Goal: Task Accomplishment & Management: Use online tool/utility

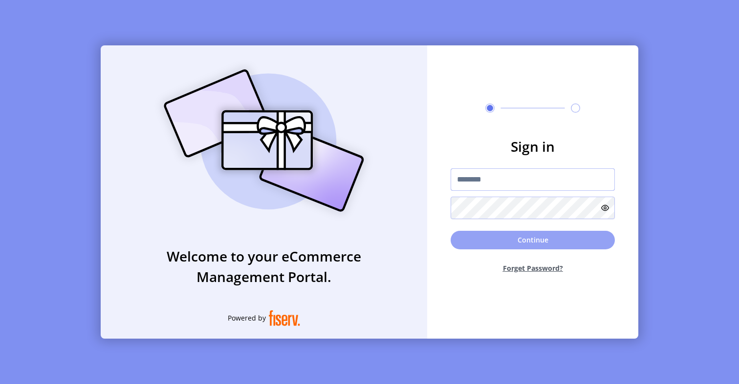
type input "**********"
click at [473, 237] on button "Continue" at bounding box center [532, 240] width 164 height 19
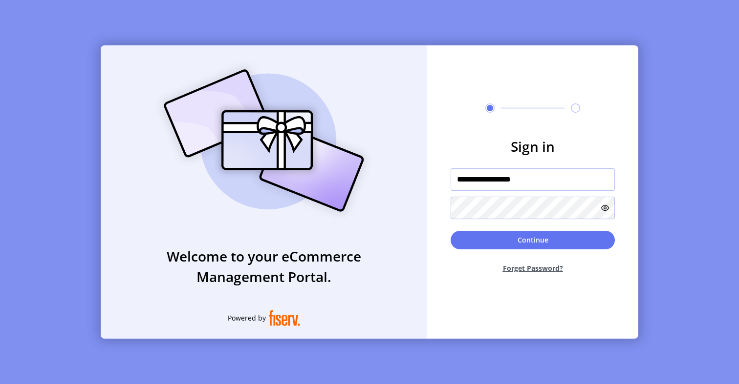
click at [548, 183] on input "**********" at bounding box center [532, 180] width 164 height 22
type input "*********"
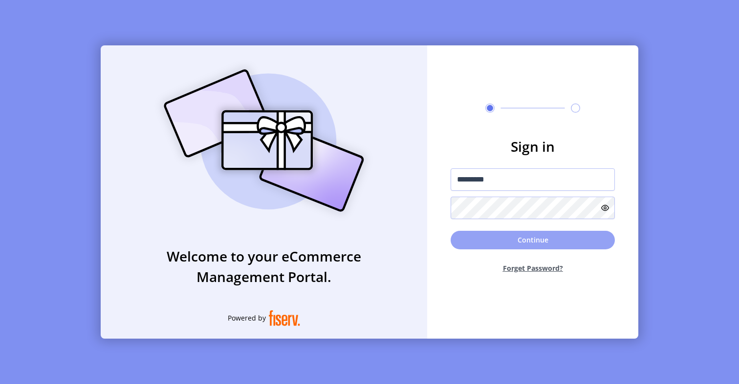
click at [528, 238] on button "Continue" at bounding box center [532, 240] width 164 height 19
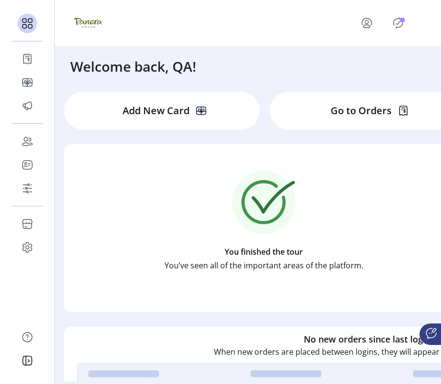
click at [401, 24] on icon "Publisher Panel" at bounding box center [398, 23] width 16 height 16
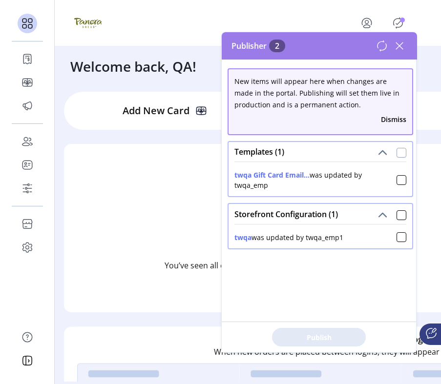
click at [397, 149] on div at bounding box center [402, 153] width 10 height 10
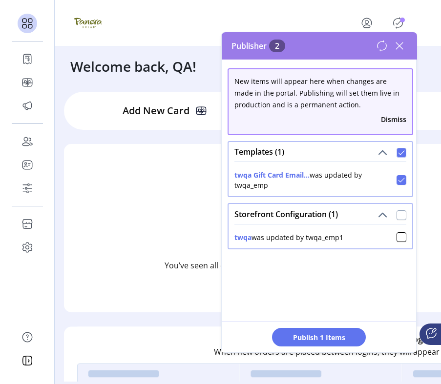
click at [397, 214] on div at bounding box center [402, 216] width 10 height 10
click at [336, 335] on span "Publish 2 Items" at bounding box center [319, 338] width 68 height 10
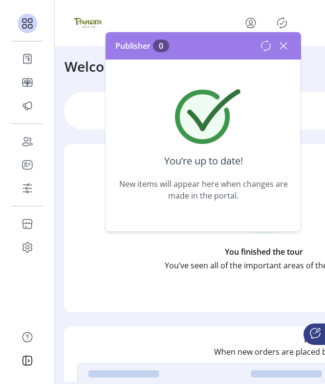
click at [281, 48] on icon at bounding box center [283, 46] width 7 height 7
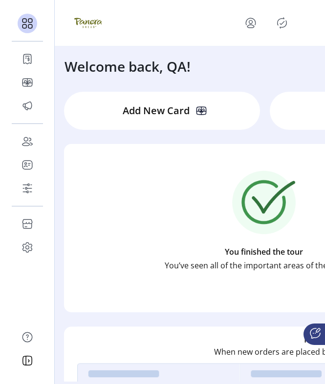
click at [279, 23] on icon "Publisher Panel" at bounding box center [282, 23] width 16 height 16
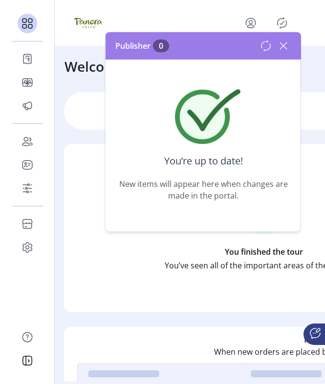
click at [283, 46] on icon at bounding box center [283, 46] width 7 height 7
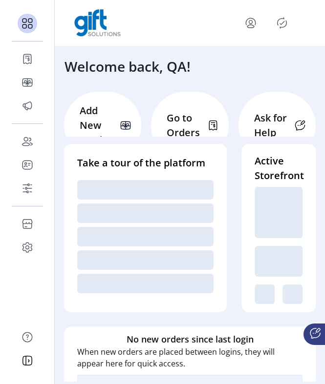
click at [280, 26] on icon "Publisher Panel" at bounding box center [282, 23] width 16 height 16
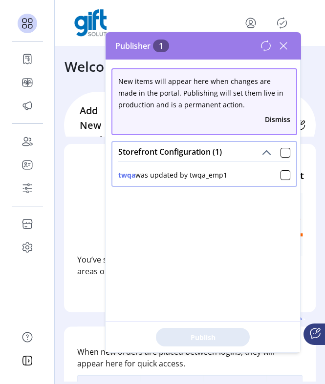
click at [281, 45] on icon at bounding box center [284, 46] width 16 height 16
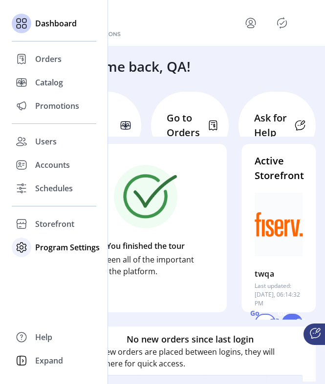
click at [34, 249] on div "Program Settings" at bounding box center [54, 247] width 85 height 23
click at [41, 265] on span "Templates" at bounding box center [54, 267] width 39 height 12
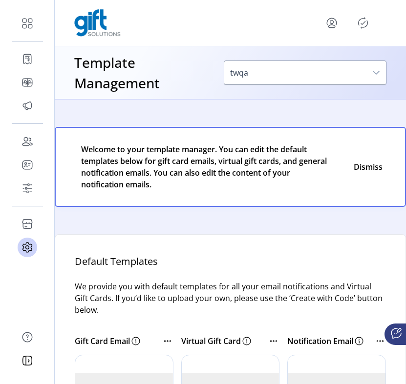
click at [324, 18] on icon "Publisher Panel" at bounding box center [363, 23] width 16 height 16
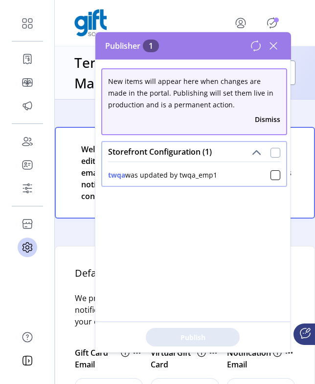
click at [270, 154] on div at bounding box center [275, 153] width 10 height 10
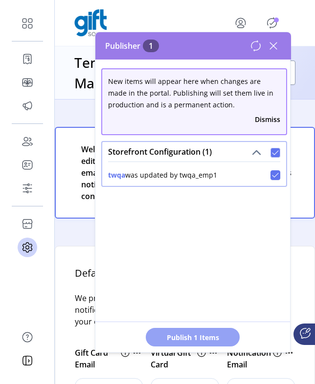
click at [191, 341] on span "Publish 1 Items" at bounding box center [192, 338] width 68 height 10
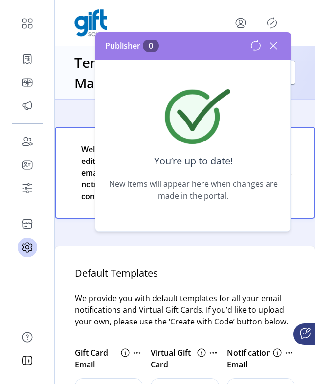
click at [279, 45] on icon at bounding box center [273, 46] width 16 height 16
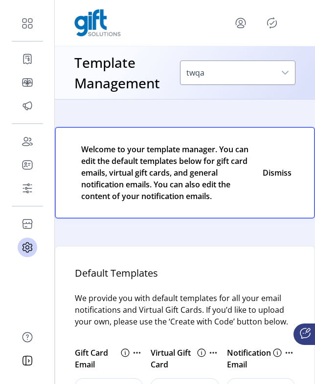
click at [271, 26] on icon "Publisher Panel" at bounding box center [272, 23] width 16 height 16
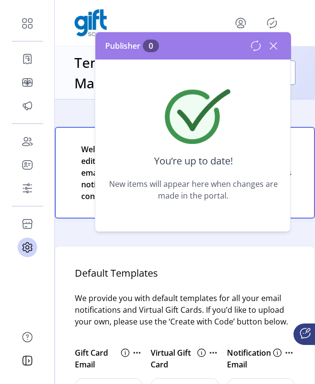
click at [239, 22] on icon "menu" at bounding box center [241, 23] width 16 height 16
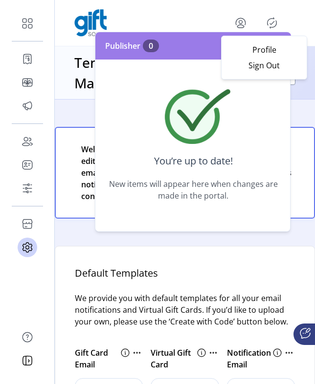
click at [141, 28] on div "Profile Sign Out" at bounding box center [184, 22] width 221 height 27
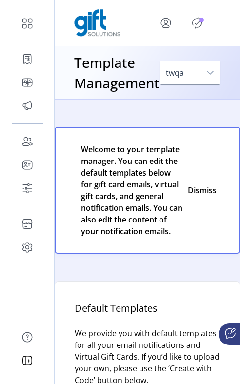
click at [200, 26] on icon "Publisher Panel" at bounding box center [197, 23] width 9 height 11
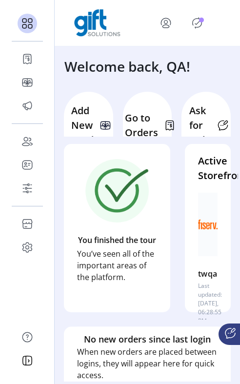
click at [185, 25] on button "menu" at bounding box center [168, 22] width 43 height 23
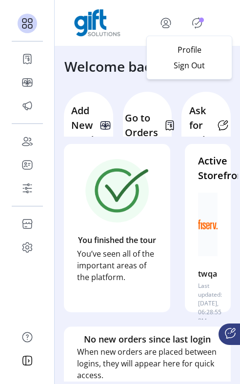
click at [193, 17] on icon "Publisher Panel" at bounding box center [198, 23] width 16 height 16
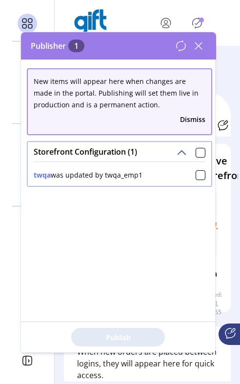
click at [196, 17] on icon "Publisher Panel" at bounding box center [198, 23] width 16 height 16
click at [196, 154] on div at bounding box center [201, 153] width 10 height 10
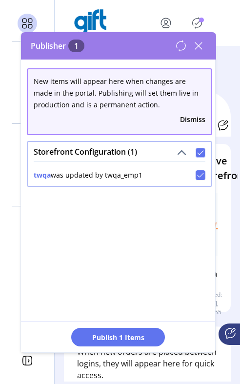
scroll to position [5, 3]
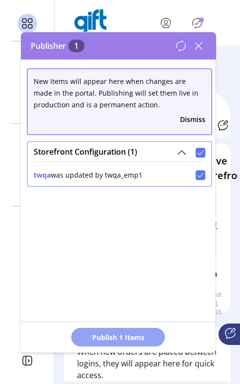
click at [131, 340] on span "Publish 1 Items" at bounding box center [118, 338] width 68 height 10
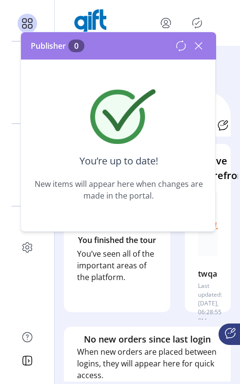
click at [202, 49] on icon at bounding box center [198, 46] width 7 height 7
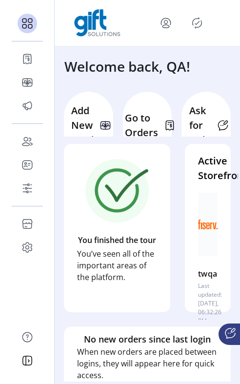
click at [198, 23] on icon "Publisher Panel" at bounding box center [197, 22] width 4 height 3
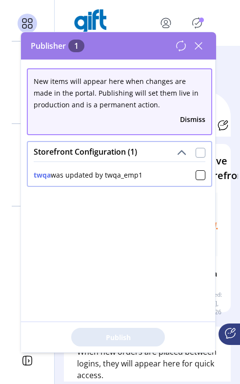
click at [199, 151] on div at bounding box center [201, 153] width 10 height 10
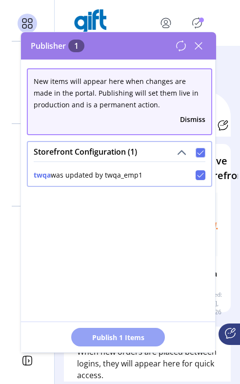
click at [150, 337] on span "Publish 1 Items" at bounding box center [118, 338] width 68 height 10
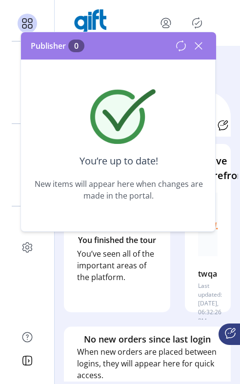
click at [203, 44] on icon at bounding box center [199, 46] width 16 height 16
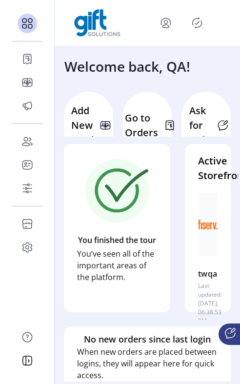
click at [200, 26] on icon "Publisher Panel" at bounding box center [197, 23] width 9 height 11
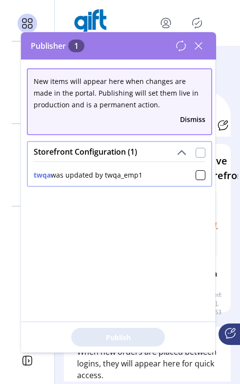
click at [196, 156] on div at bounding box center [201, 153] width 10 height 10
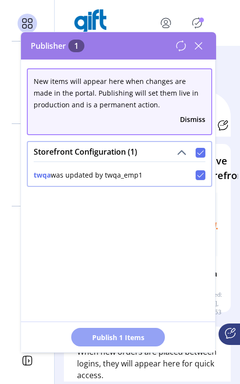
click at [137, 342] on span "Publish 1 Items" at bounding box center [118, 338] width 68 height 10
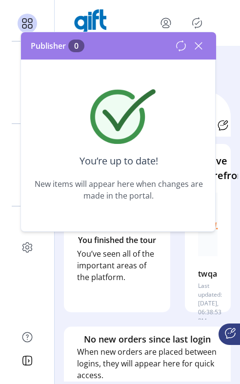
click at [200, 45] on icon at bounding box center [199, 46] width 16 height 16
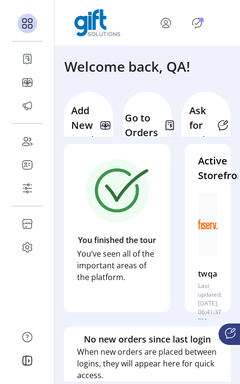
click at [194, 22] on icon "Publisher Panel" at bounding box center [198, 23] width 16 height 16
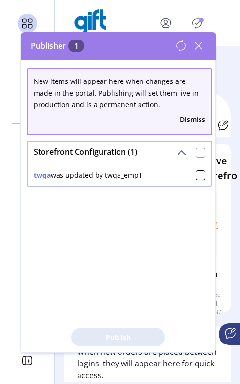
click at [196, 153] on div at bounding box center [201, 153] width 10 height 10
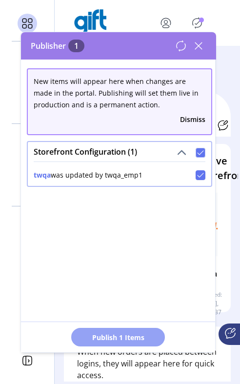
click at [150, 336] on span "Publish 1 Items" at bounding box center [118, 338] width 68 height 10
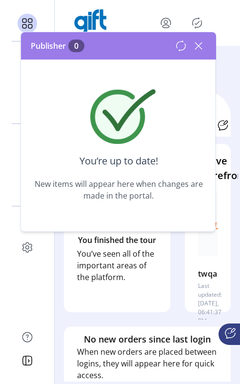
click at [196, 45] on icon at bounding box center [199, 46] width 16 height 16
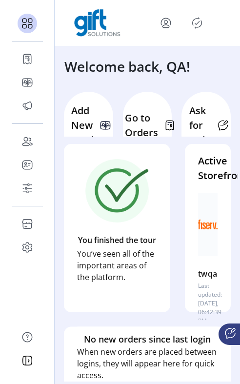
click at [199, 24] on icon "Publisher Panel" at bounding box center [198, 23] width 16 height 16
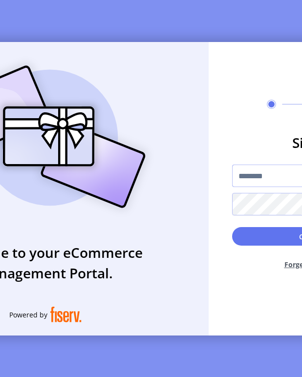
type input "*********"
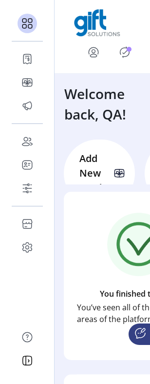
click at [122, 50] on icon "Publisher Panel" at bounding box center [125, 52] width 16 height 16
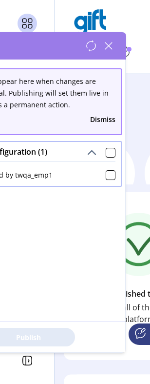
click at [110, 48] on icon at bounding box center [109, 46] width 16 height 16
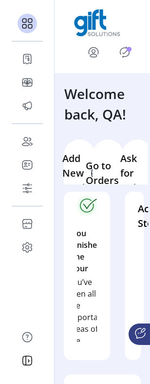
click at [126, 51] on icon "Publisher Panel" at bounding box center [125, 52] width 16 height 16
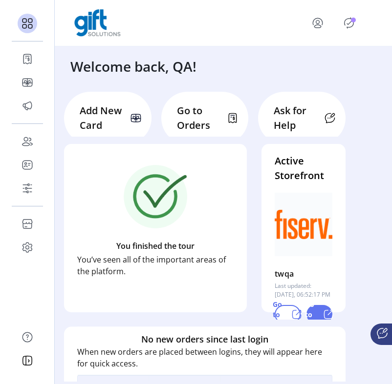
click at [349, 24] on icon "Publisher Panel" at bounding box center [349, 23] width 16 height 16
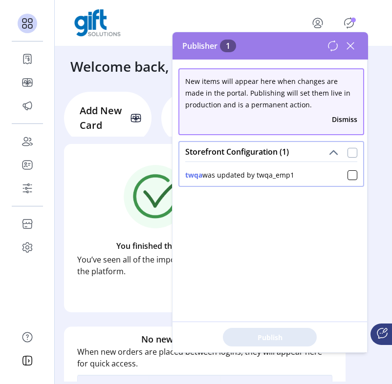
click at [347, 151] on div at bounding box center [352, 153] width 10 height 10
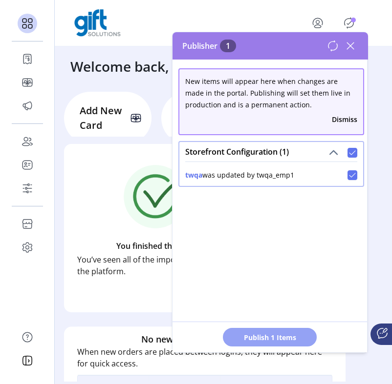
click at [285, 336] on span "Publish 1 Items" at bounding box center [269, 338] width 68 height 10
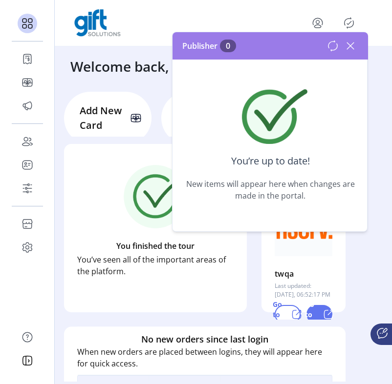
click at [354, 45] on icon at bounding box center [350, 46] width 16 height 16
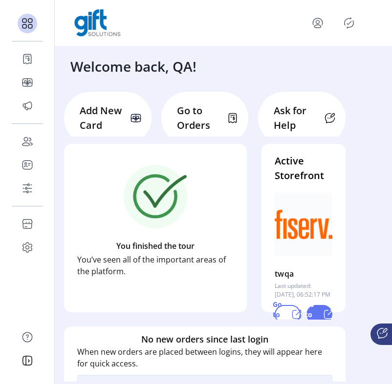
click at [344, 22] on icon "Publisher Panel" at bounding box center [349, 23] width 16 height 16
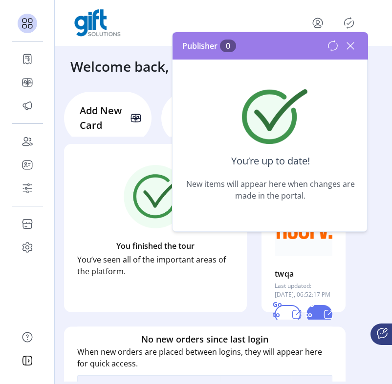
click at [349, 49] on icon at bounding box center [350, 46] width 16 height 16
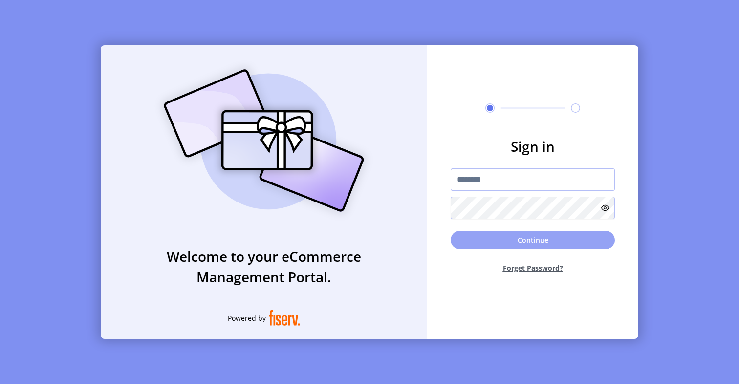
type input "**********"
click at [500, 242] on button "Continue" at bounding box center [532, 240] width 164 height 19
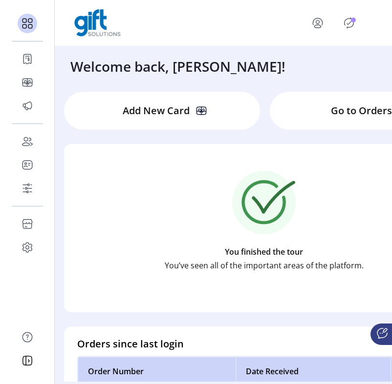
click at [348, 23] on icon "Publisher Panel" at bounding box center [349, 22] width 4 height 3
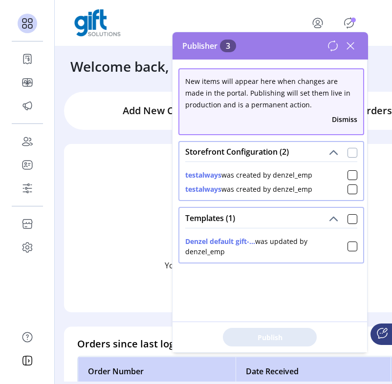
click at [347, 157] on div at bounding box center [352, 153] width 10 height 10
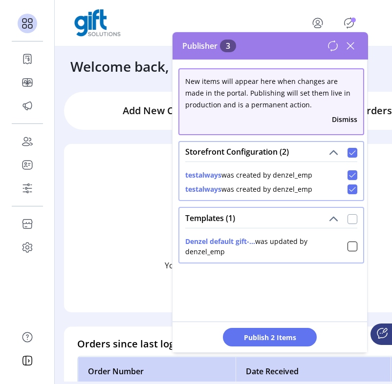
click at [347, 218] on div at bounding box center [352, 219] width 10 height 10
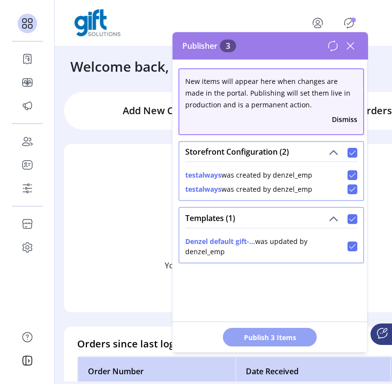
click at [289, 334] on span "Publish 3 Items" at bounding box center [269, 338] width 68 height 10
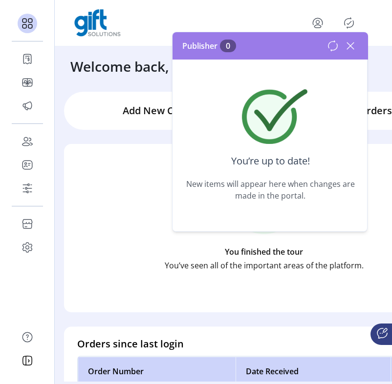
click at [350, 45] on icon at bounding box center [350, 46] width 7 height 7
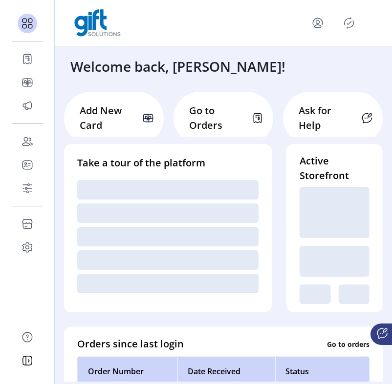
click at [347, 20] on icon "Publisher Panel" at bounding box center [349, 23] width 16 height 16
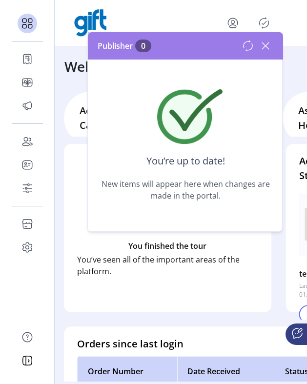
click at [270, 40] on icon at bounding box center [266, 46] width 16 height 16
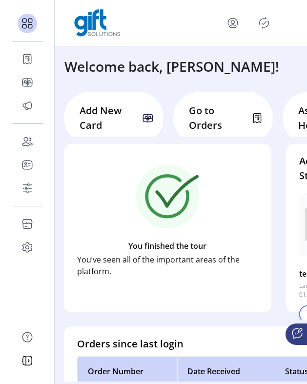
click at [265, 25] on icon "Publisher Panel" at bounding box center [264, 23] width 16 height 16
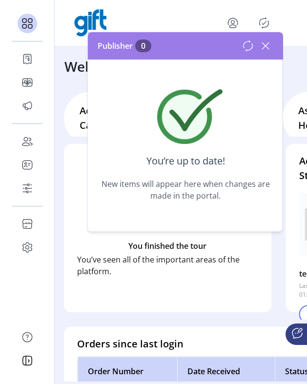
click at [268, 47] on icon at bounding box center [266, 46] width 16 height 16
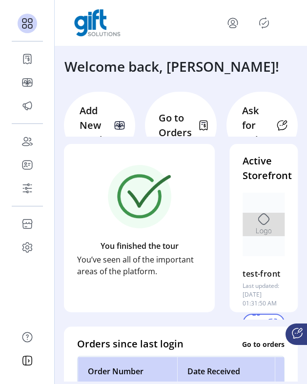
click at [261, 21] on icon "Publisher Panel" at bounding box center [264, 23] width 16 height 16
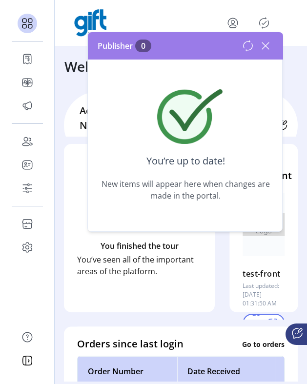
click at [270, 49] on icon at bounding box center [266, 46] width 16 height 16
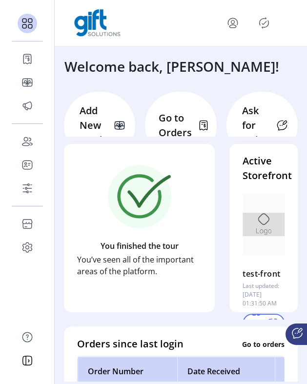
click at [262, 23] on icon "Publisher Panel" at bounding box center [264, 22] width 4 height 3
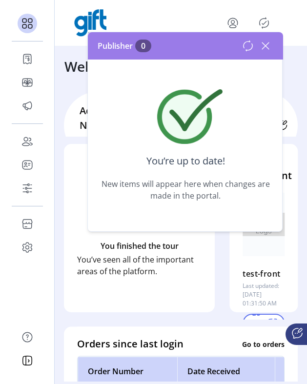
click at [267, 47] on icon at bounding box center [265, 46] width 7 height 7
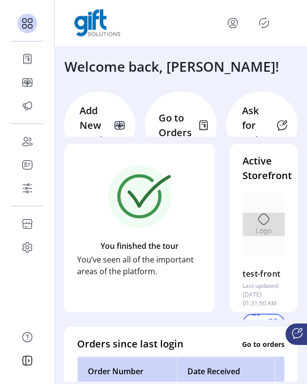
click at [262, 24] on icon "Publisher Panel" at bounding box center [264, 23] width 16 height 16
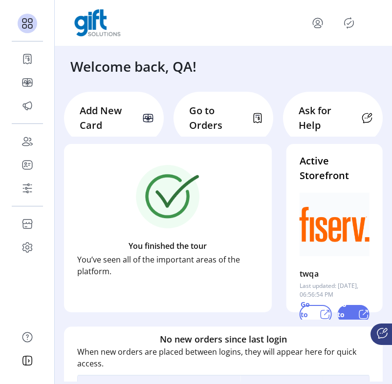
click at [347, 22] on icon "Publisher Panel" at bounding box center [349, 23] width 16 height 16
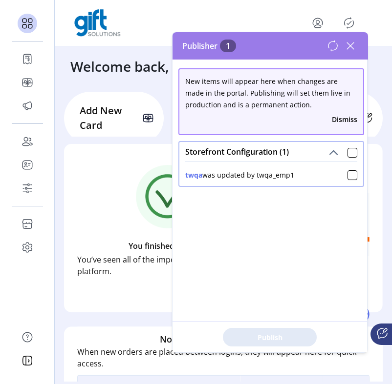
click at [353, 46] on icon at bounding box center [350, 46] width 16 height 16
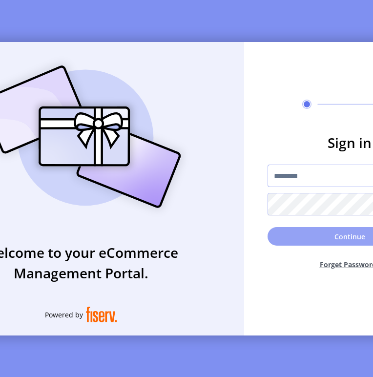
type input "*********"
click at [234, 236] on button "Continue" at bounding box center [350, 236] width 164 height 19
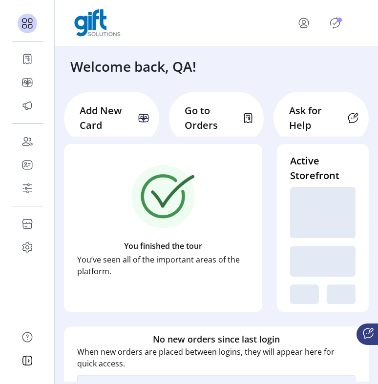
click at [234, 19] on icon "Publisher Panel" at bounding box center [335, 23] width 16 height 16
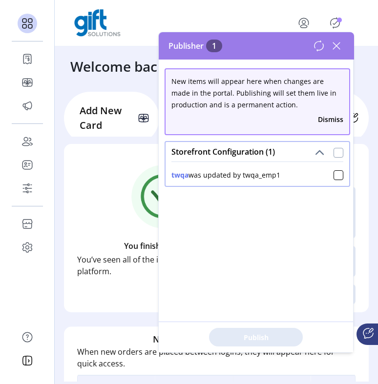
click at [234, 156] on div at bounding box center [339, 153] width 10 height 10
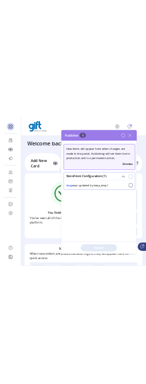
scroll to position [5, 3]
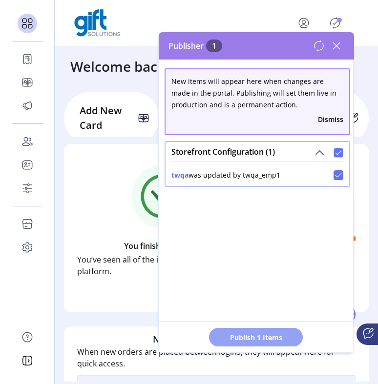
click at [234, 333] on span "Publish 1 Items" at bounding box center [256, 338] width 68 height 10
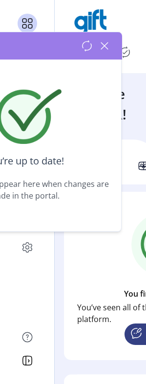
click at [122, 93] on h3 "Welcome back, QA!" at bounding box center [105, 104] width 82 height 41
click at [137, 93] on h3 "Welcome back, QA!" at bounding box center [105, 104] width 82 height 41
click at [132, 59] on p-avatar "Publisher Panel" at bounding box center [125, 52] width 16 height 16
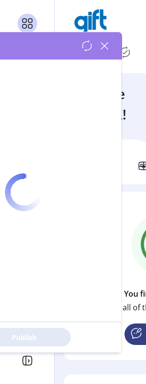
click at [105, 44] on div at bounding box center [24, 192] width 194 height 320
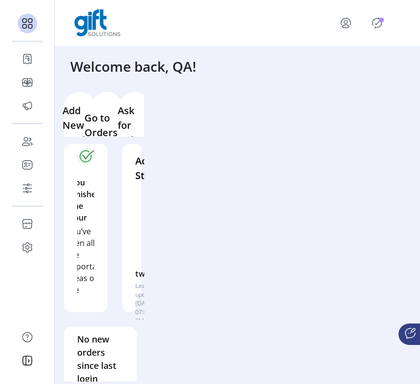
click at [146, 27] on icon "Publisher Panel" at bounding box center [377, 23] width 16 height 16
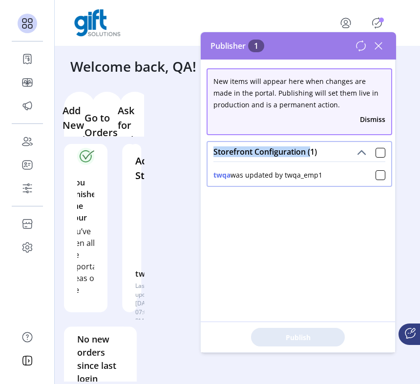
drag, startPoint x: 215, startPoint y: 154, endPoint x: 310, endPoint y: 154, distance: 94.8
click at [146, 154] on span "Storefront Configuration (1)" at bounding box center [265, 152] width 104 height 8
click at [146, 158] on div "Storefront Configuration (1)" at bounding box center [300, 152] width 184 height 20
click at [146, 152] on div at bounding box center [381, 153] width 10 height 10
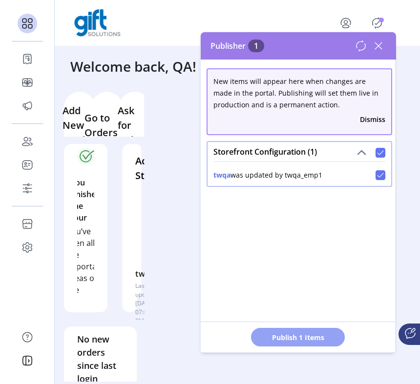
click at [146, 333] on span "Publish 1 Items" at bounding box center [298, 338] width 68 height 10
